Goal: Task Accomplishment & Management: Use online tool/utility

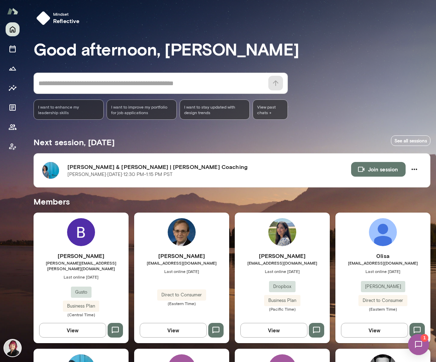
click at [281, 243] on img at bounding box center [282, 232] width 28 height 28
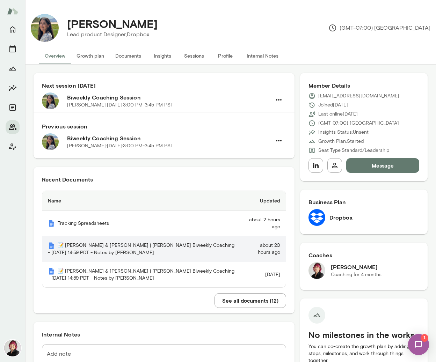
click at [133, 246] on th "📝 [PERSON_NAME] & [PERSON_NAME] | [PERSON_NAME] Biweekly Coaching - [DATE] 14:5…" at bounding box center [141, 249] width 198 height 26
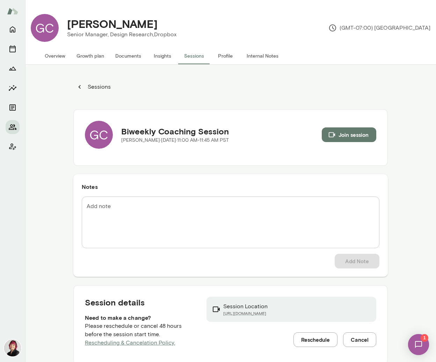
click at [418, 344] on img at bounding box center [418, 344] width 29 height 29
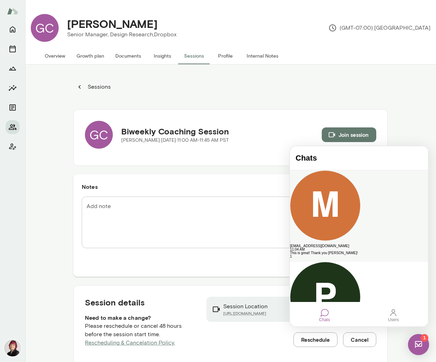
click at [356, 251] on div "This is great! Thank you [PERSON_NAME]!" at bounding box center [359, 252] width 138 height 3
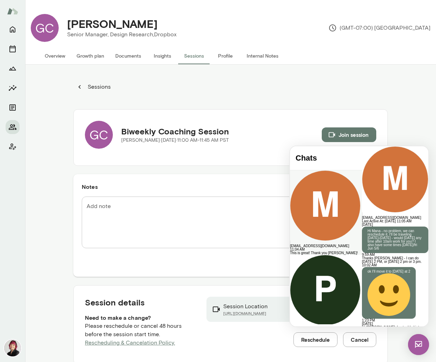
scroll to position [1554, 0]
click at [418, 339] on img at bounding box center [418, 344] width 21 height 21
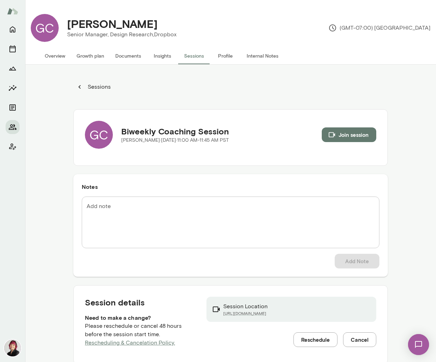
click at [163, 57] on button "Insights" at bounding box center [162, 55] width 31 height 17
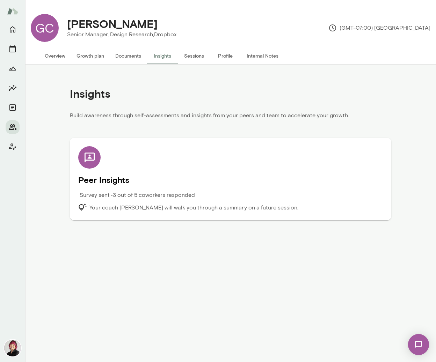
click at [122, 180] on h5 "Peer Insights" at bounding box center [230, 179] width 304 height 11
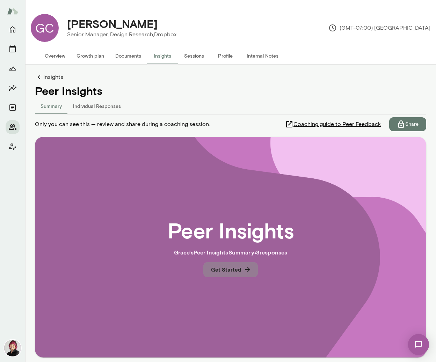
click at [245, 267] on icon "button" at bounding box center [248, 270] width 8 height 8
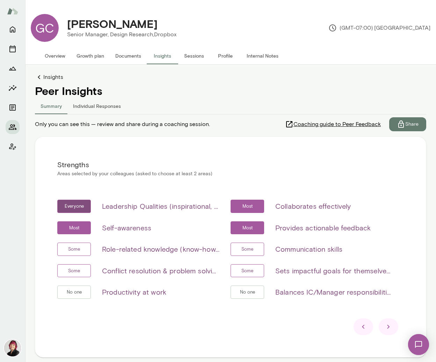
click at [390, 327] on icon at bounding box center [388, 327] width 8 height 8
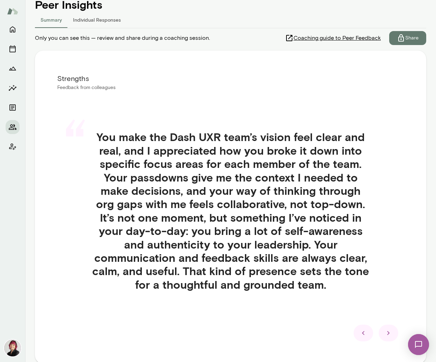
scroll to position [94, 0]
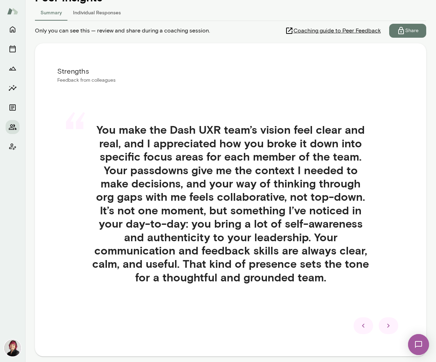
click at [390, 324] on icon at bounding box center [388, 326] width 8 height 8
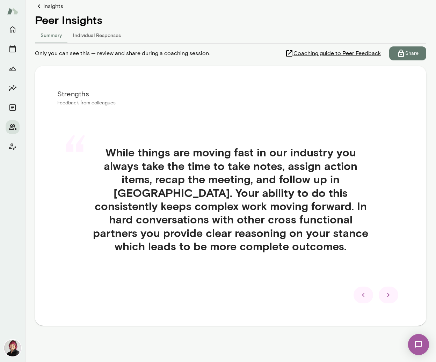
scroll to position [71, 0]
click at [390, 295] on icon at bounding box center [388, 295] width 8 height 8
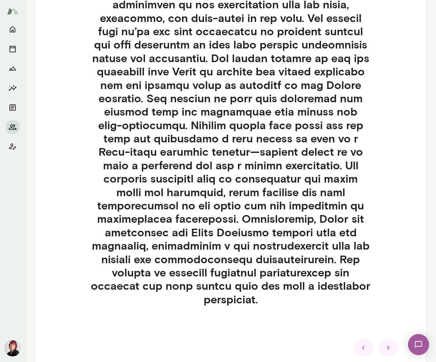
scroll to position [246, 0]
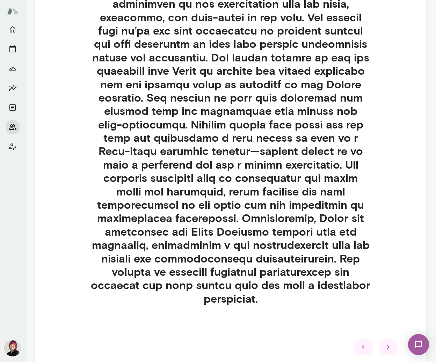
click at [389, 343] on icon at bounding box center [388, 347] width 8 height 8
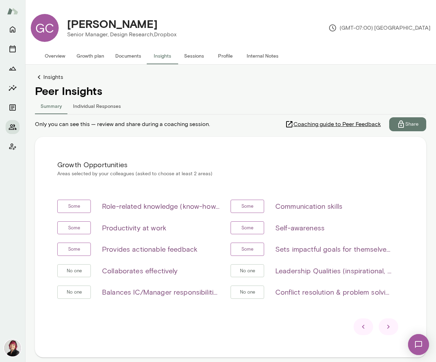
click at [390, 328] on icon at bounding box center [388, 327] width 8 height 8
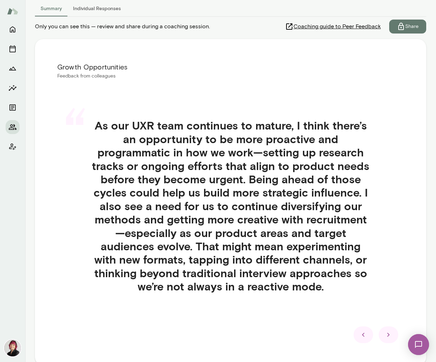
scroll to position [101, 0]
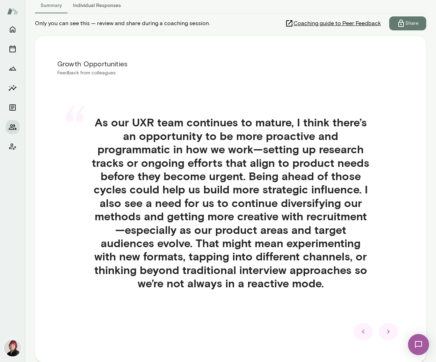
click at [391, 332] on icon at bounding box center [388, 331] width 8 height 8
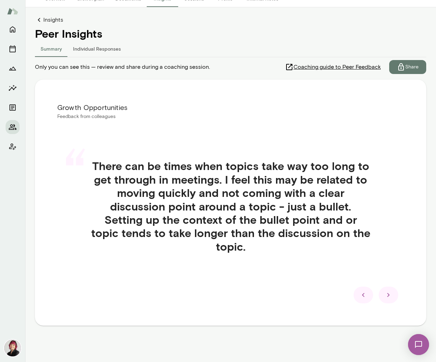
scroll to position [57, 0]
click at [389, 293] on icon at bounding box center [388, 295] width 8 height 8
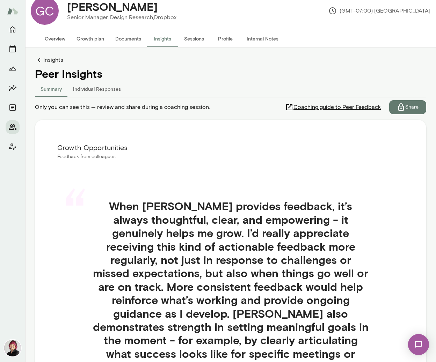
scroll to position [0, 0]
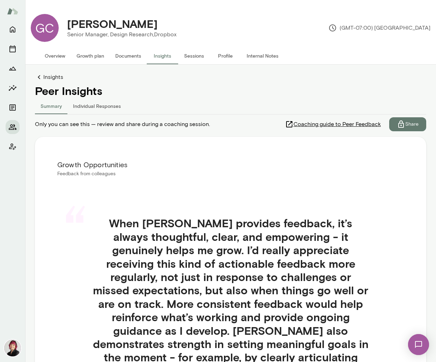
click at [335, 124] on span "Coaching guide to Peer Feedback" at bounding box center [336, 124] width 87 height 8
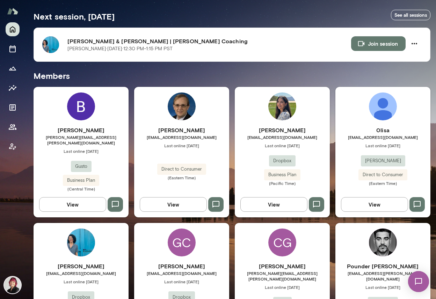
scroll to position [177, 0]
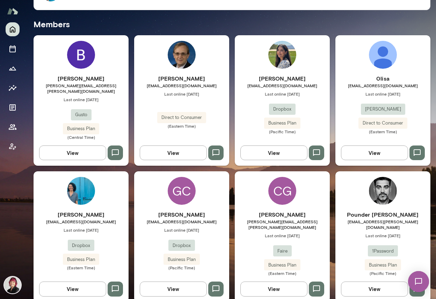
click at [73, 211] on h6 "[PERSON_NAME]" at bounding box center [81, 215] width 95 height 8
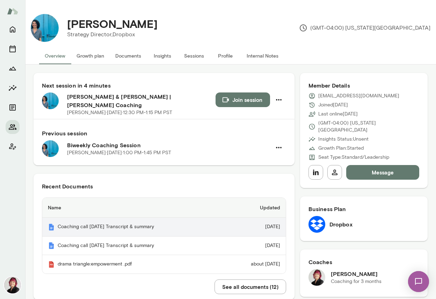
click at [150, 230] on th "Coaching call 2025-07-05 Transcript & summary" at bounding box center [132, 227] width 181 height 19
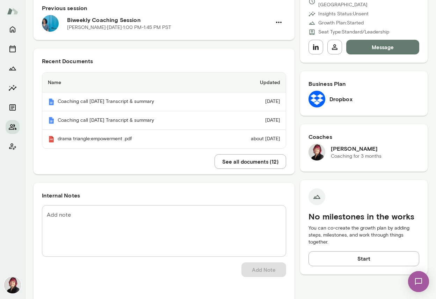
click at [241, 162] on button "See all documents ( 12 )" at bounding box center [250, 161] width 72 height 15
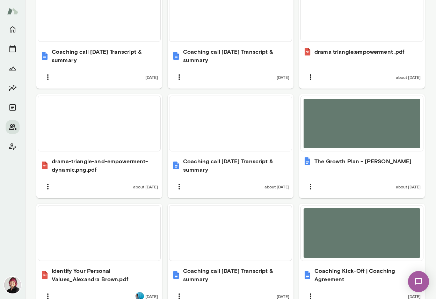
scroll to position [286, 0]
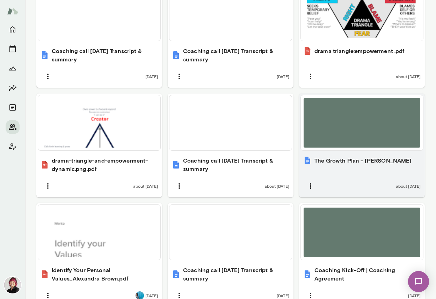
click at [348, 123] on div at bounding box center [361, 123] width 117 height 50
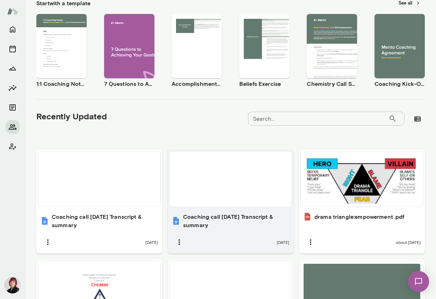
scroll to position [0, 0]
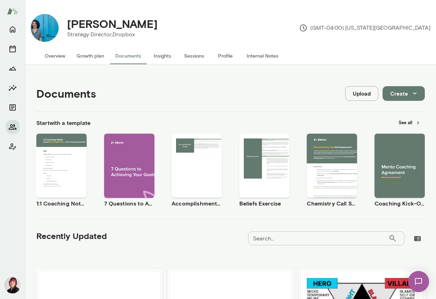
click at [57, 57] on button "Overview" at bounding box center [55, 55] width 32 height 17
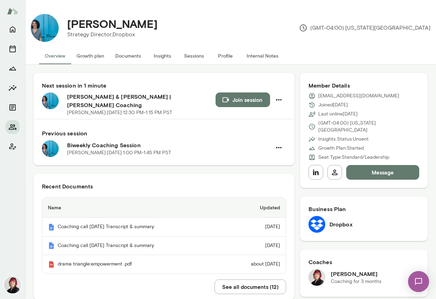
click at [247, 101] on button "Join session" at bounding box center [242, 100] width 54 height 15
